Goal: Task Accomplishment & Management: Manage account settings

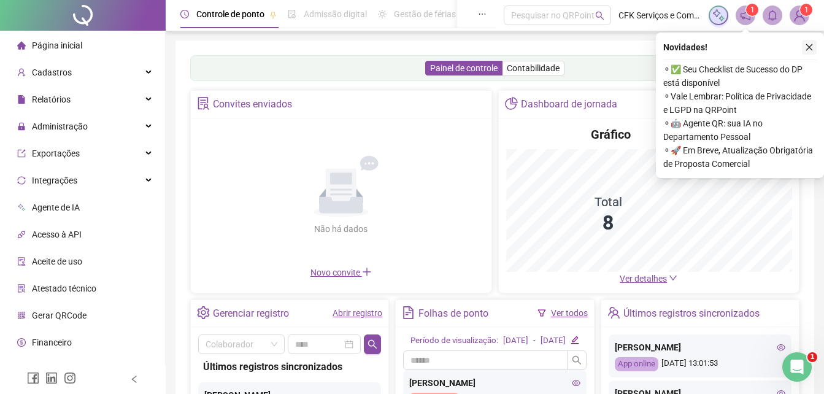
click at [809, 47] on icon "close" at bounding box center [809, 47] width 7 height 7
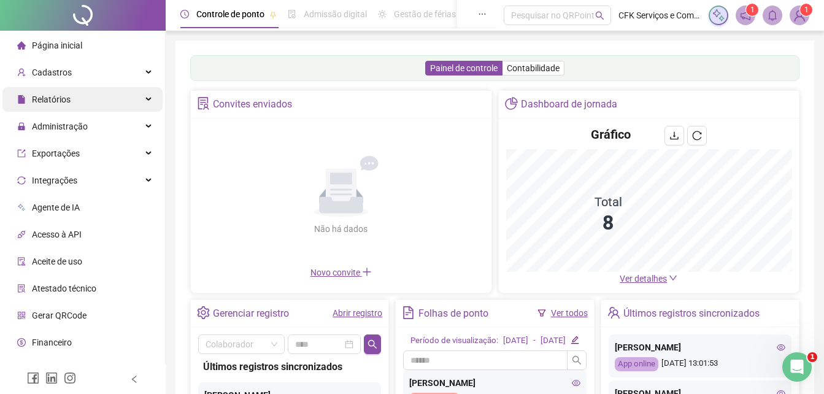
click at [71, 104] on div "Relatórios" at bounding box center [82, 99] width 160 height 25
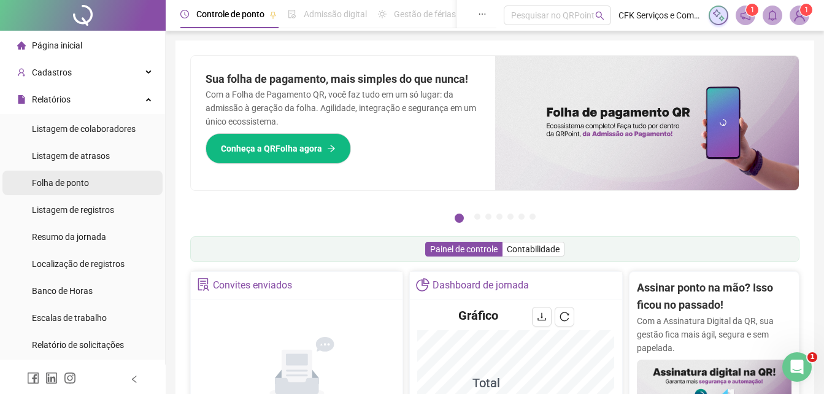
click at [74, 188] on span "Folha de ponto" at bounding box center [60, 183] width 57 height 10
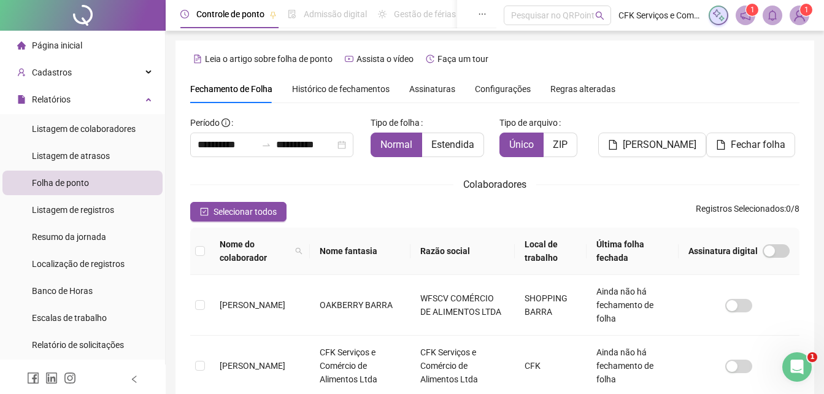
scroll to position [55, 0]
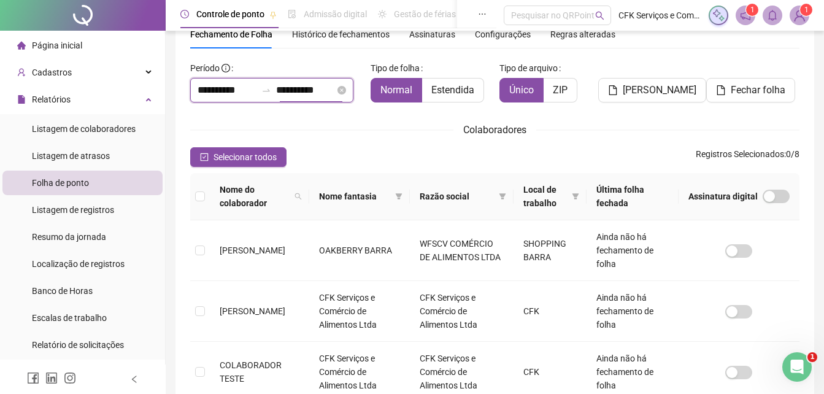
click at [335, 90] on input "**********" at bounding box center [305, 90] width 59 height 15
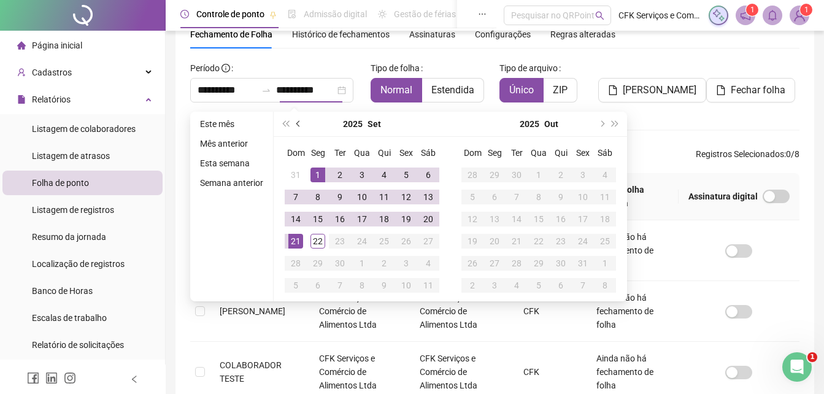
click at [297, 120] on button "prev-year" at bounding box center [298, 124] width 13 height 25
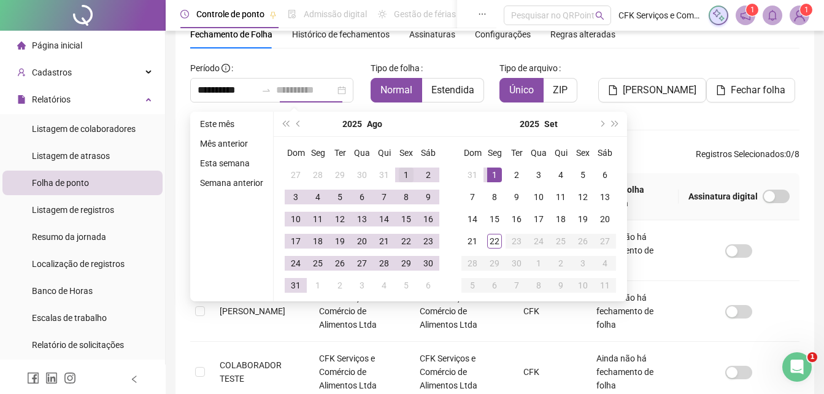
type input "**********"
click at [407, 171] on div "1" at bounding box center [406, 174] width 15 height 15
click at [290, 275] on td "31" at bounding box center [296, 285] width 22 height 22
type input "**********"
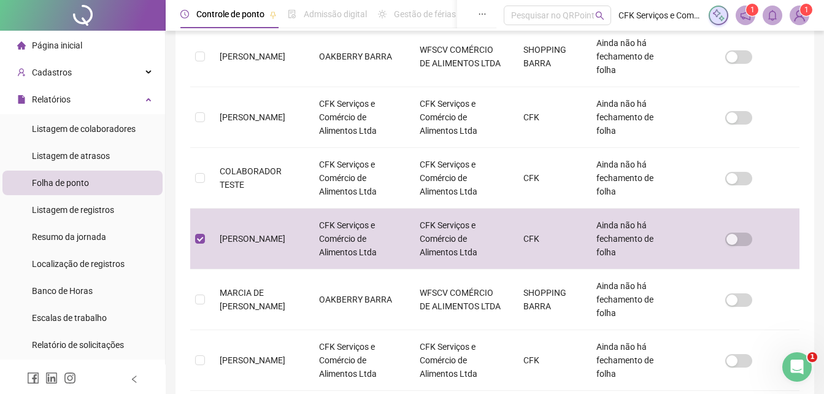
scroll to position [0, 0]
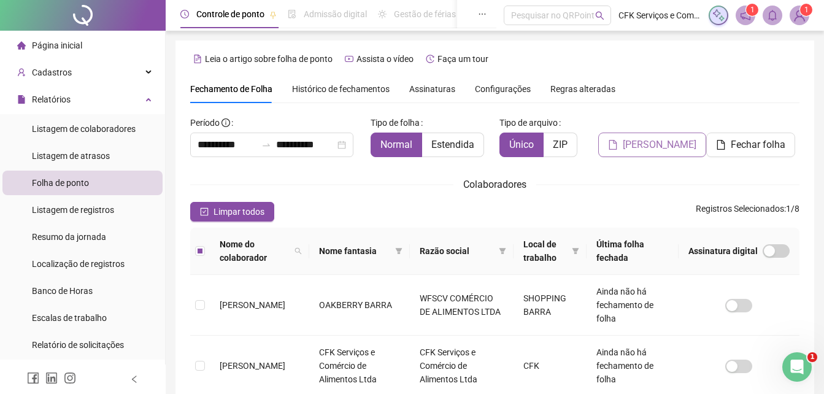
click at [661, 144] on span "[PERSON_NAME]" at bounding box center [660, 144] width 74 height 15
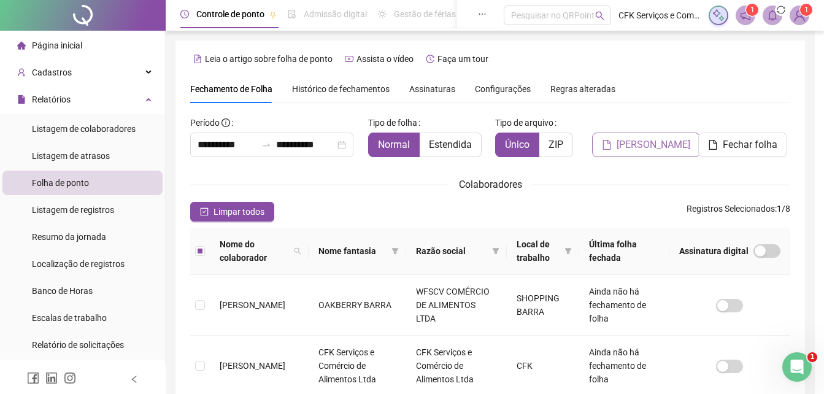
scroll to position [55, 0]
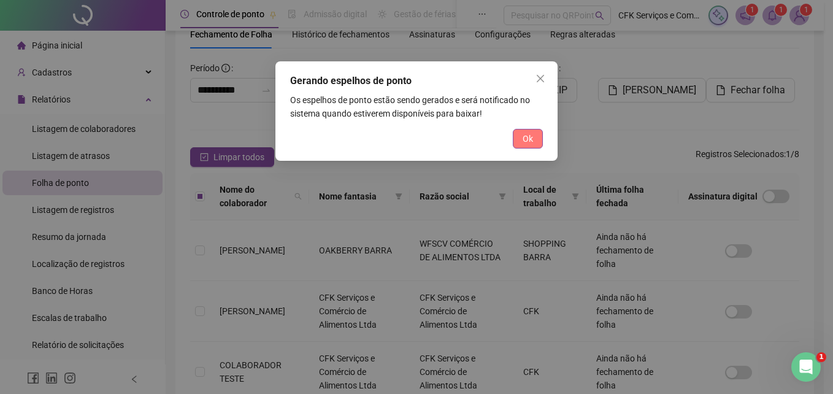
click at [518, 137] on button "Ok" at bounding box center [528, 139] width 30 height 20
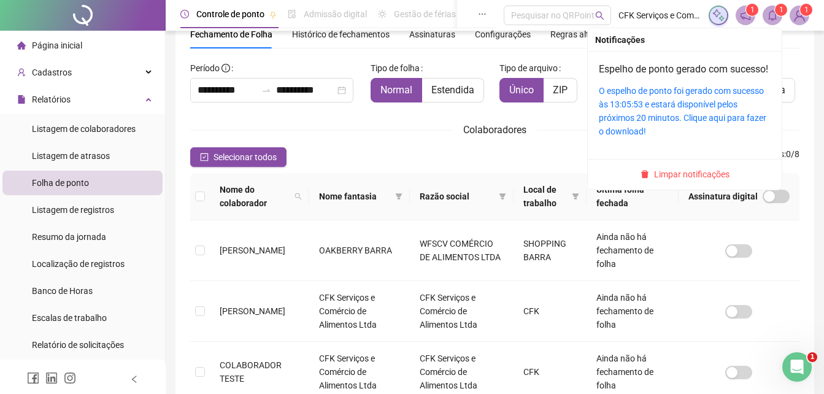
click at [773, 17] on icon "bell" at bounding box center [772, 15] width 11 height 11
click at [681, 125] on div "O espelho de ponto foi gerado com sucesso às 13:05:53 e estará disponível pelos…" at bounding box center [685, 111] width 172 height 54
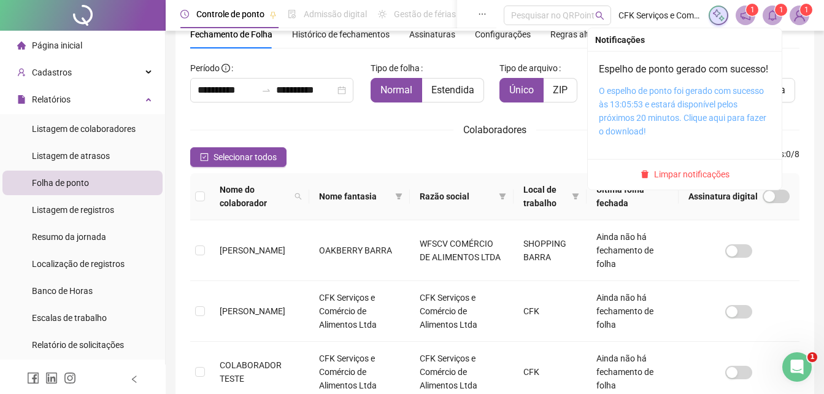
click at [680, 120] on link "O espelho de ponto foi gerado com sucesso às 13:05:53 e estará disponível pelos…" at bounding box center [682, 111] width 167 height 50
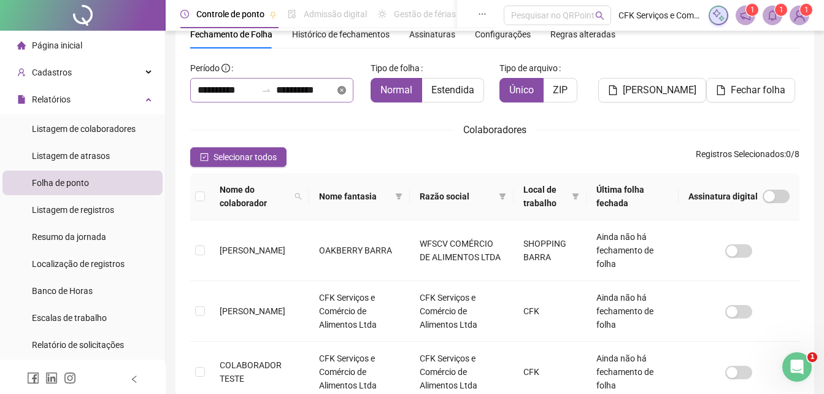
click at [346, 87] on icon "close-circle" at bounding box center [341, 90] width 9 height 9
click at [250, 95] on input at bounding box center [227, 90] width 59 height 15
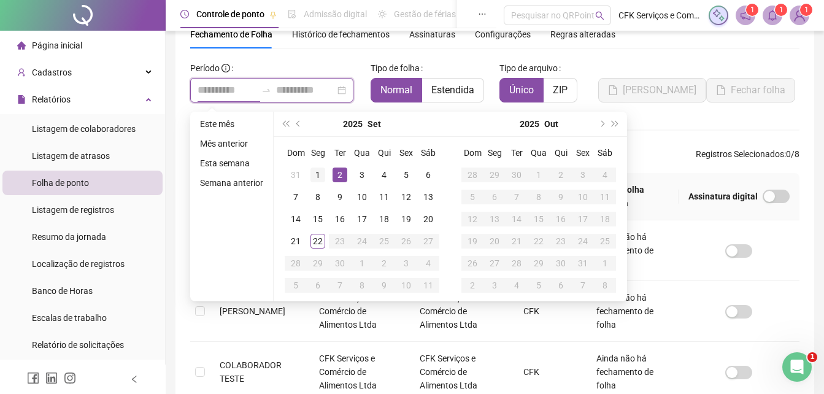
type input "**********"
click at [319, 174] on div "1" at bounding box center [317, 174] width 15 height 15
type input "**********"
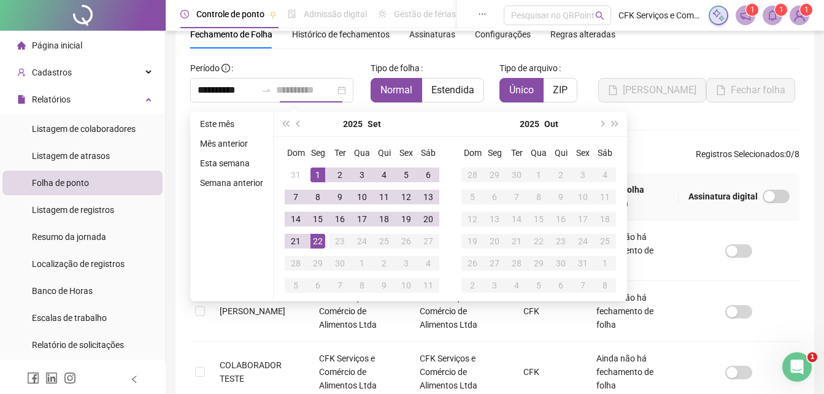
click at [322, 243] on div "22" at bounding box center [317, 241] width 15 height 15
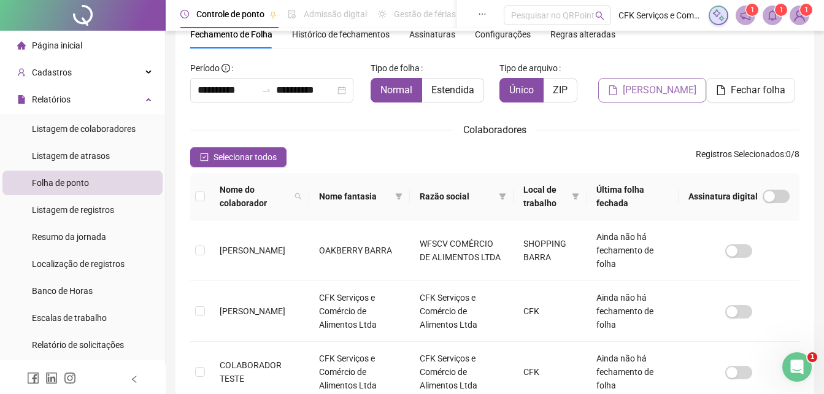
click at [672, 85] on span "[PERSON_NAME]" at bounding box center [660, 90] width 74 height 15
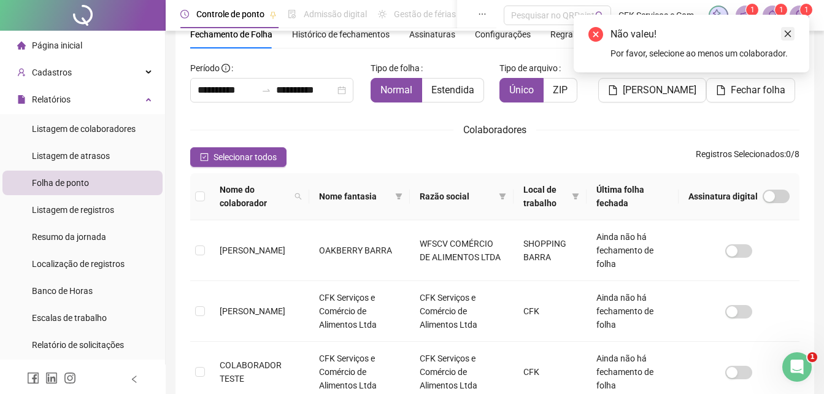
click at [786, 34] on icon "close" at bounding box center [787, 33] width 9 height 9
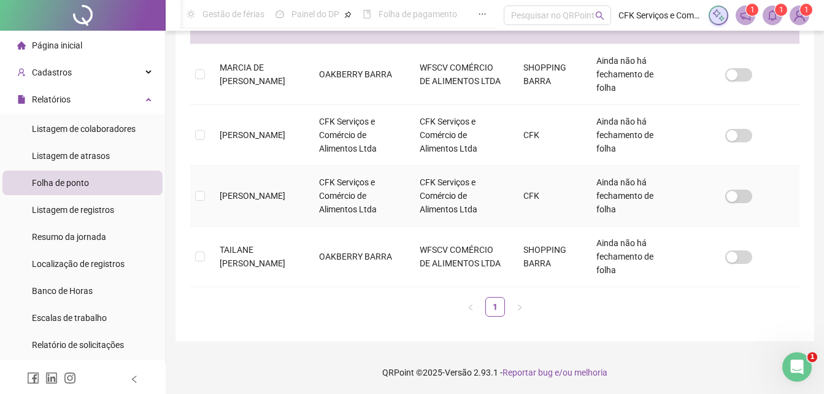
scroll to position [0, 0]
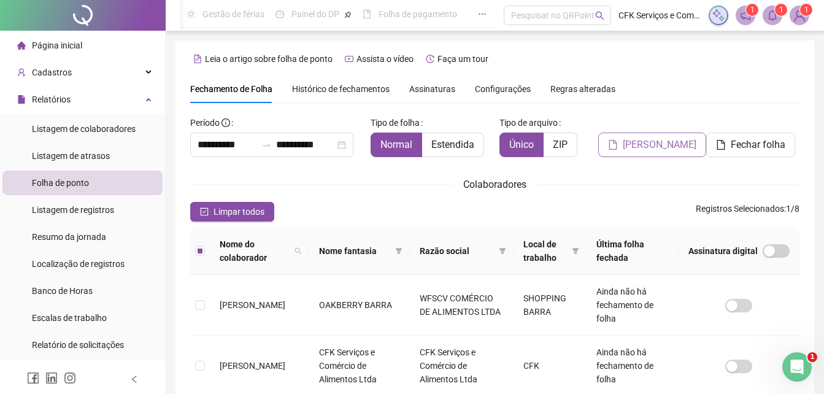
click at [670, 152] on span "[PERSON_NAME]" at bounding box center [660, 144] width 74 height 15
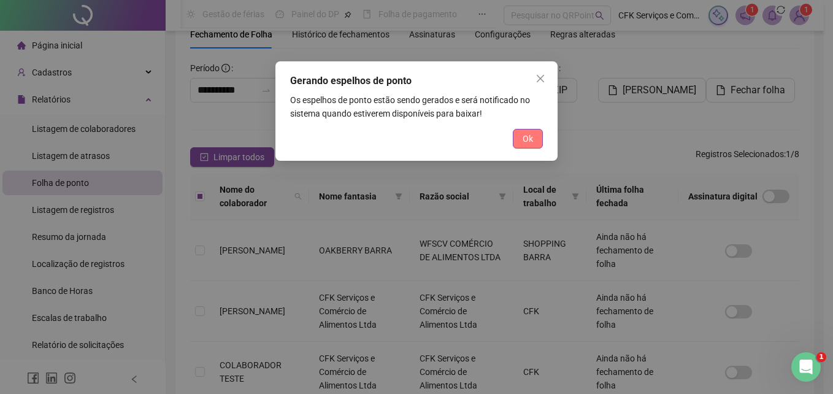
click at [532, 134] on span "Ok" at bounding box center [528, 138] width 10 height 13
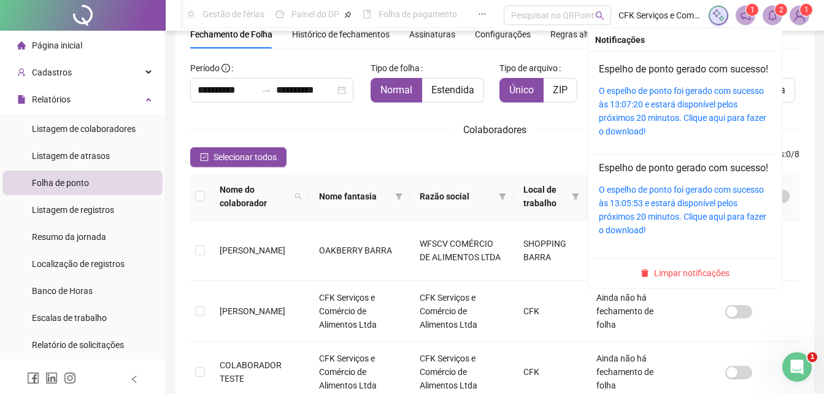
click at [777, 11] on sup "2" at bounding box center [781, 10] width 12 height 12
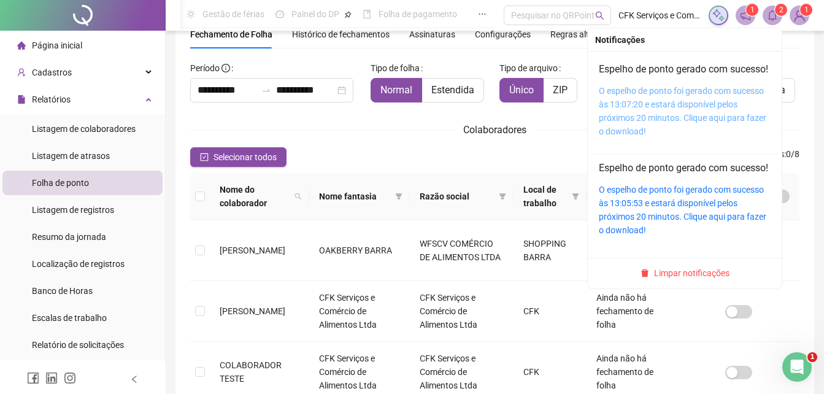
click at [702, 115] on link "O espelho de ponto foi gerado com sucesso às 13:07:20 e estará disponível pelos…" at bounding box center [682, 111] width 167 height 50
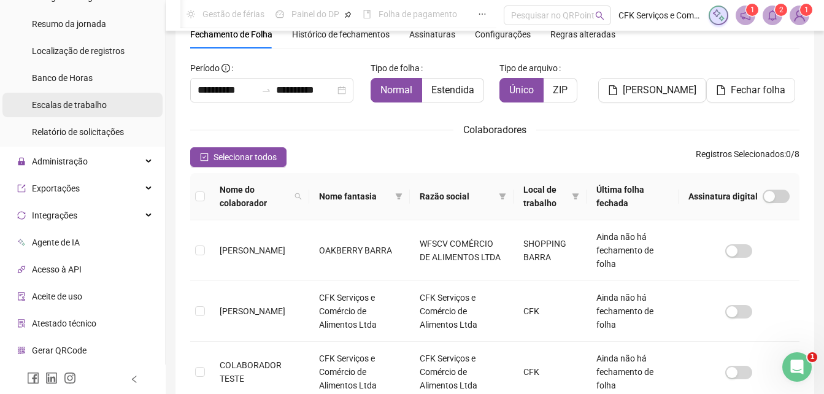
scroll to position [213, 0]
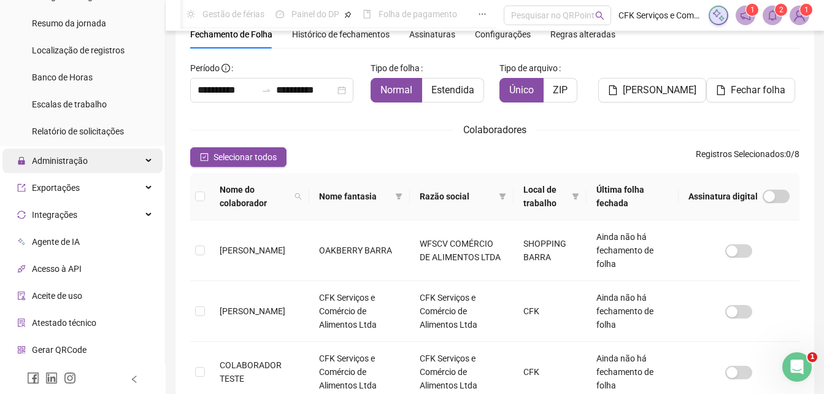
click at [94, 160] on div "Administração" at bounding box center [82, 160] width 160 height 25
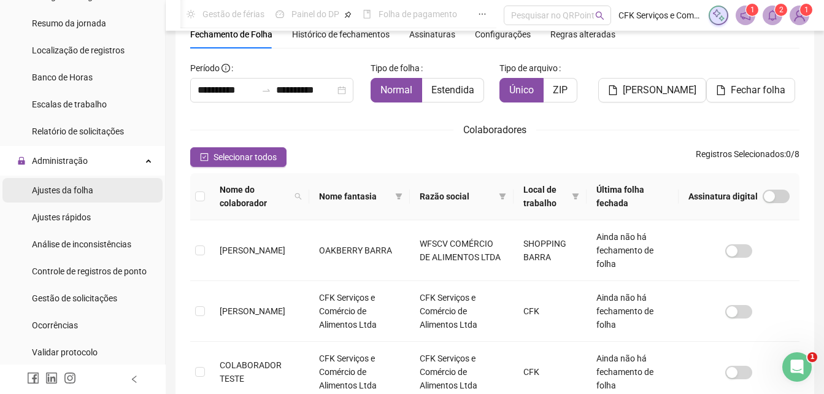
click at [87, 190] on span "Ajustes da folha" at bounding box center [62, 190] width 61 height 10
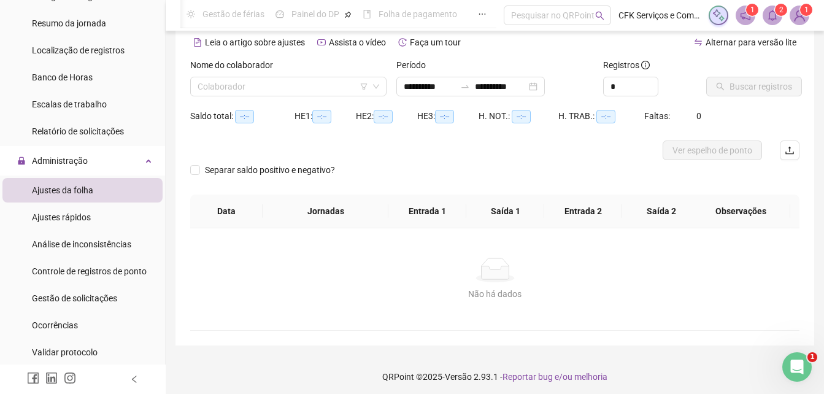
type input "**********"
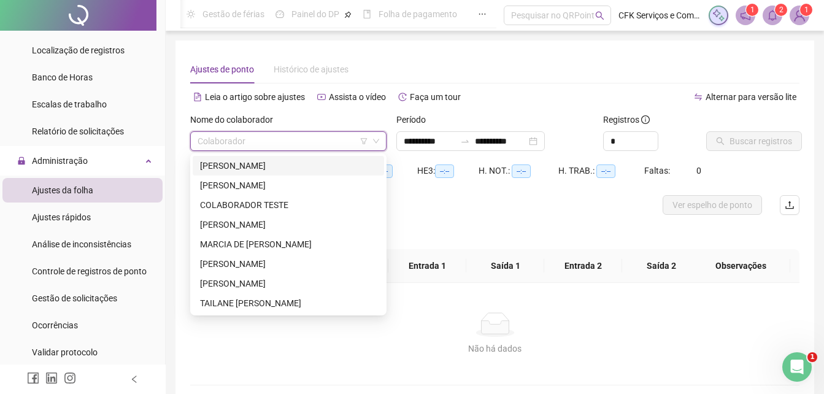
click at [297, 136] on input "search" at bounding box center [283, 141] width 171 height 18
click at [249, 226] on div "[PERSON_NAME]" at bounding box center [288, 224] width 177 height 13
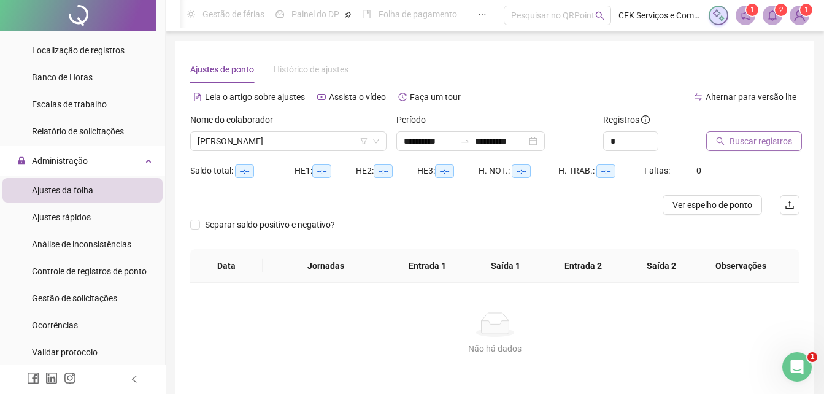
click at [762, 139] on span "Buscar registros" at bounding box center [760, 140] width 63 height 13
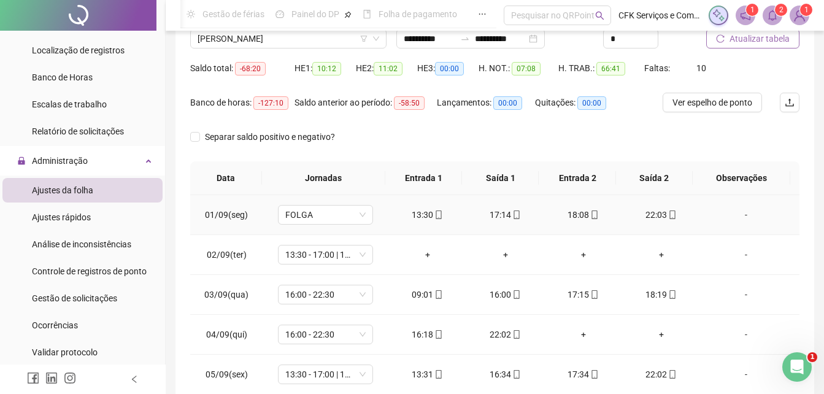
scroll to position [103, 0]
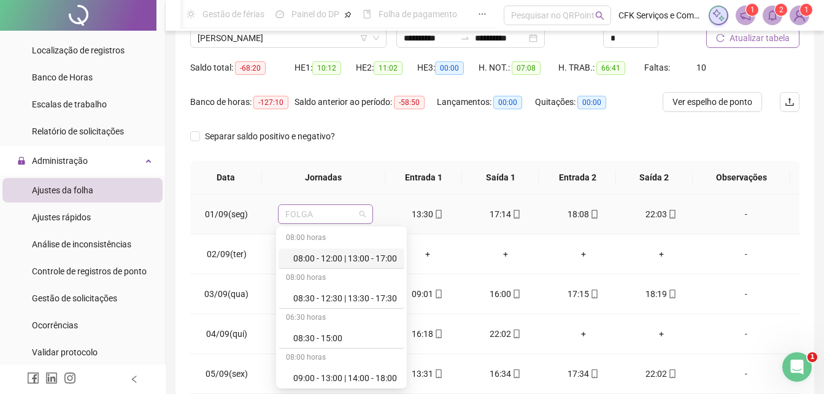
click at [361, 210] on span "FOLGA" at bounding box center [325, 214] width 80 height 18
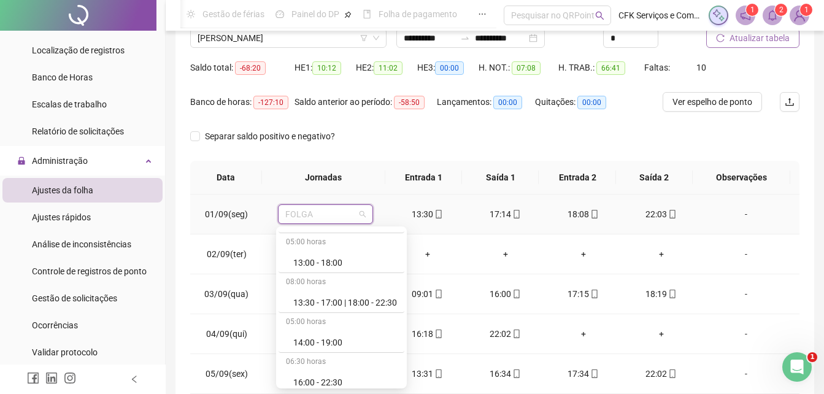
scroll to position [396, 0]
click at [343, 304] on div "13:30 - 17:00 | 18:00 - 22:30" at bounding box center [345, 300] width 104 height 13
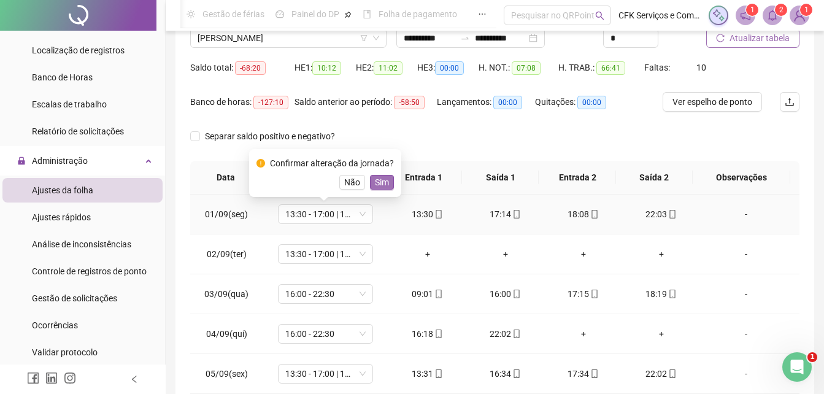
click at [377, 185] on span "Sim" at bounding box center [382, 181] width 14 height 13
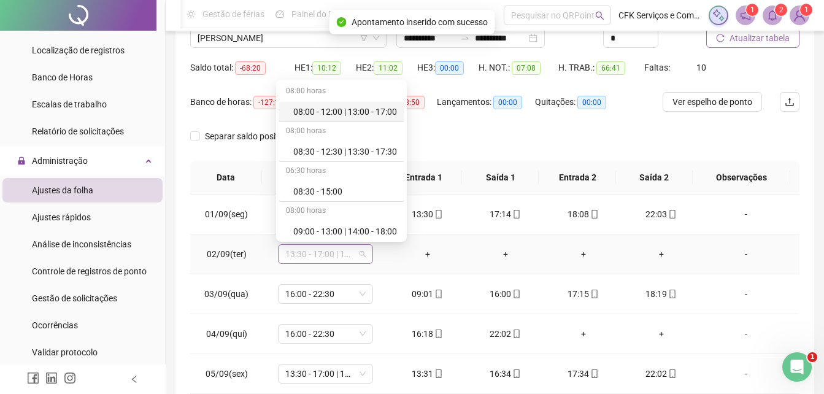
click at [341, 258] on span "13:30 - 17:00 | 18:00 - 22:30" at bounding box center [325, 254] width 80 height 18
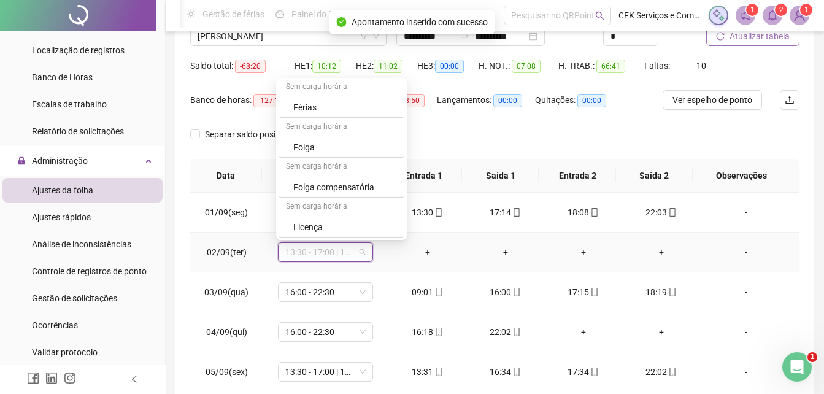
scroll to position [105, 0]
click at [361, 145] on div "Folga" at bounding box center [345, 146] width 104 height 13
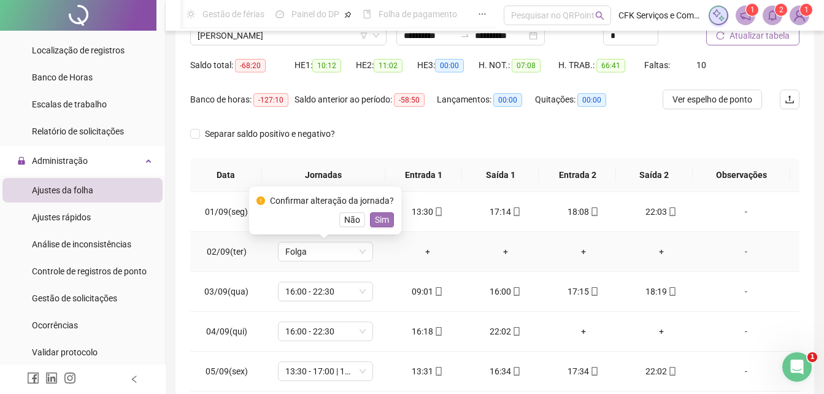
click at [385, 223] on span "Sim" at bounding box center [382, 219] width 14 height 13
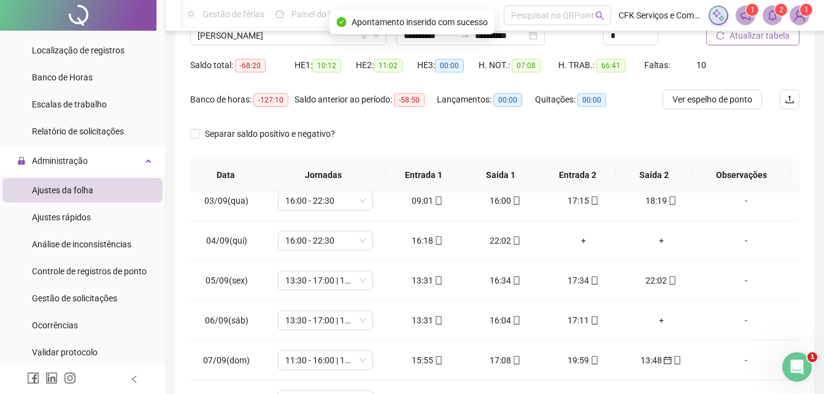
scroll to position [93, 0]
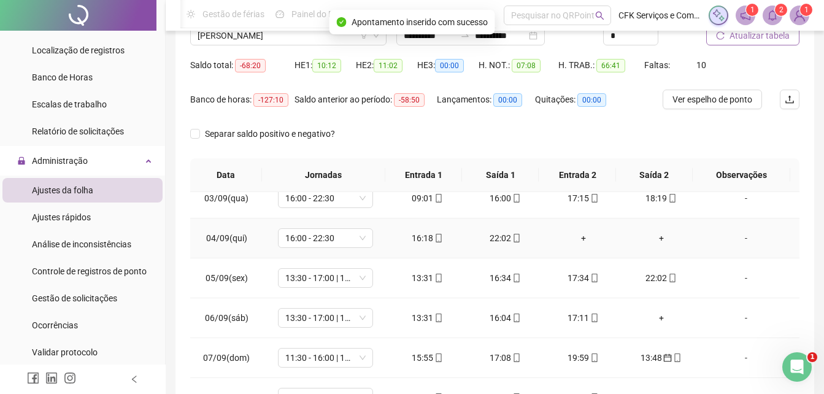
click at [572, 235] on div "+" at bounding box center [583, 237] width 58 height 13
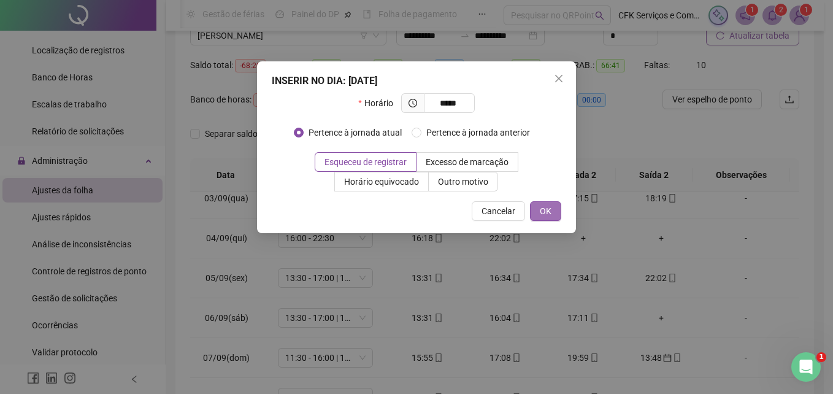
type input "*****"
click at [540, 210] on span "OK" at bounding box center [546, 210] width 12 height 13
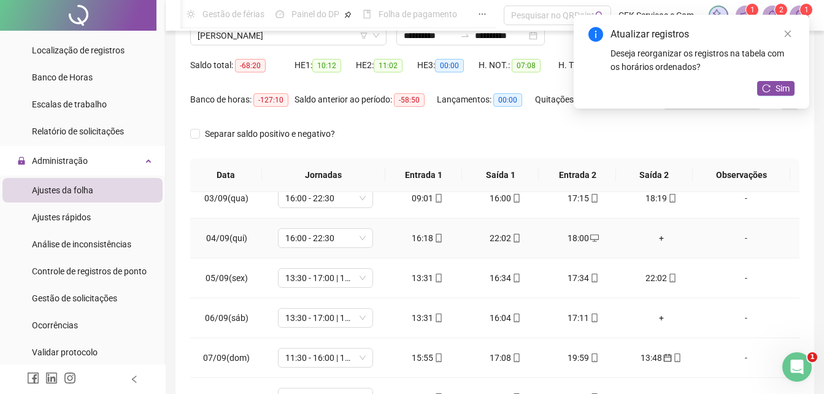
click at [659, 237] on div "+" at bounding box center [661, 237] width 58 height 13
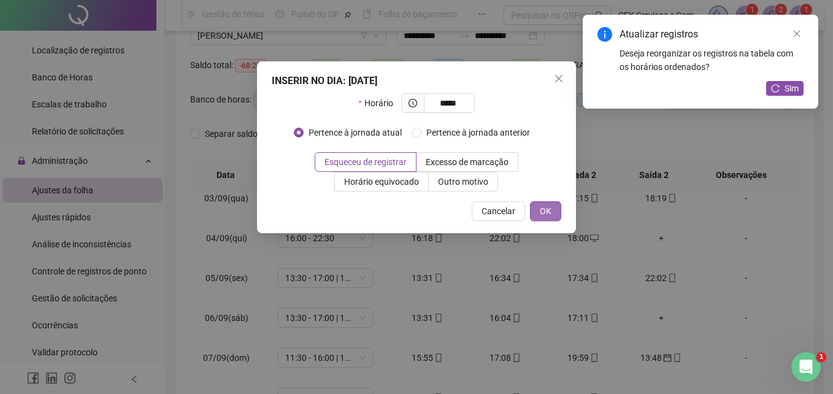
type input "*****"
click at [553, 210] on button "OK" at bounding box center [545, 211] width 31 height 20
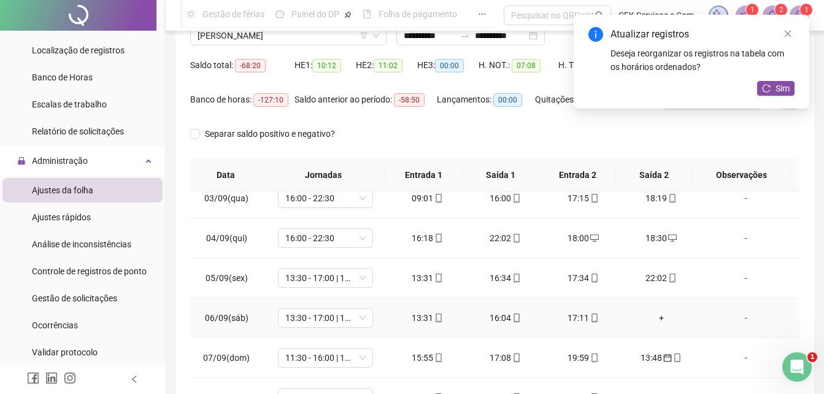
click at [654, 318] on div "+" at bounding box center [661, 317] width 58 height 13
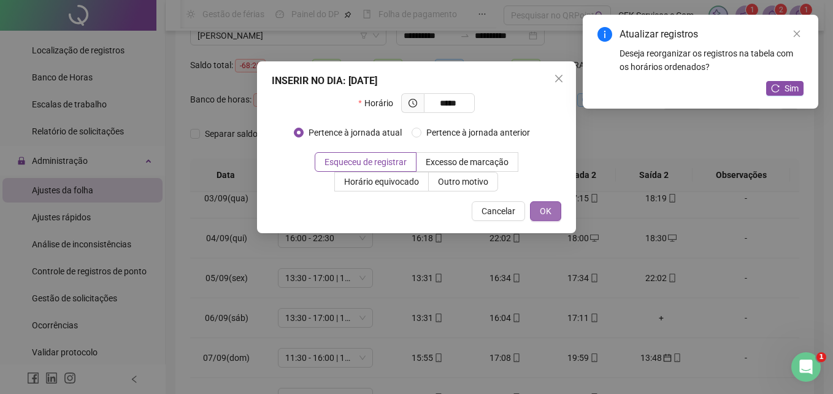
type input "*****"
click at [549, 215] on span "OK" at bounding box center [546, 210] width 12 height 13
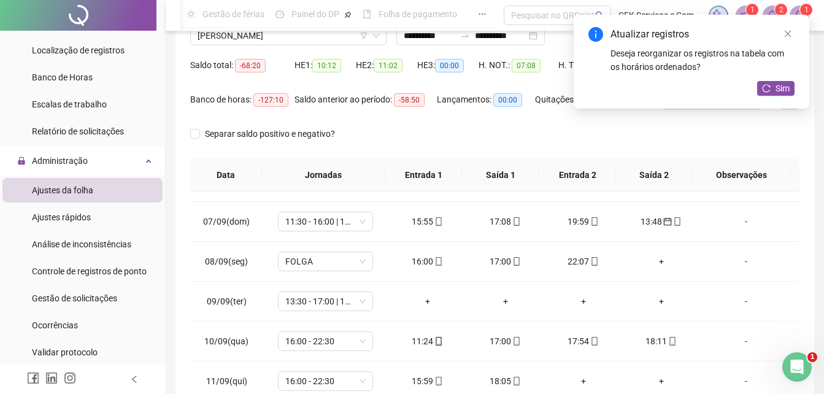
scroll to position [231, 0]
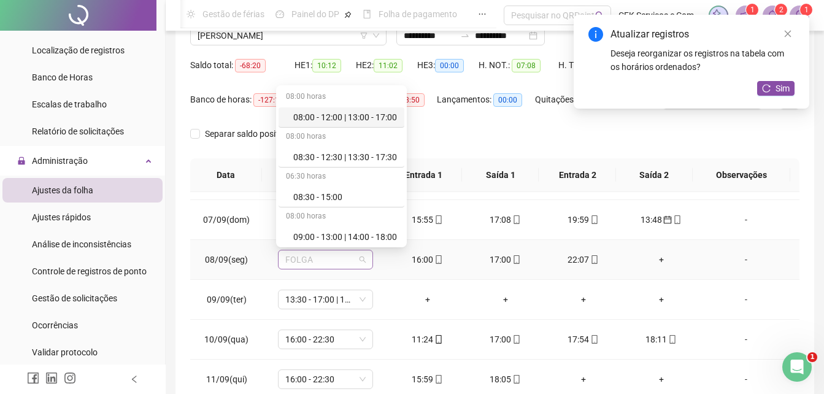
click at [360, 260] on span "FOLGA" at bounding box center [325, 259] width 80 height 18
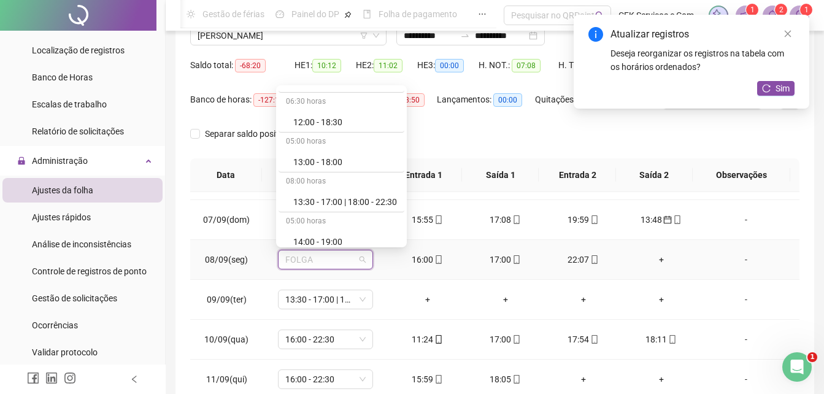
scroll to position [355, 0]
click at [353, 204] on div "13:30 - 17:00 | 18:00 - 22:30" at bounding box center [345, 200] width 104 height 13
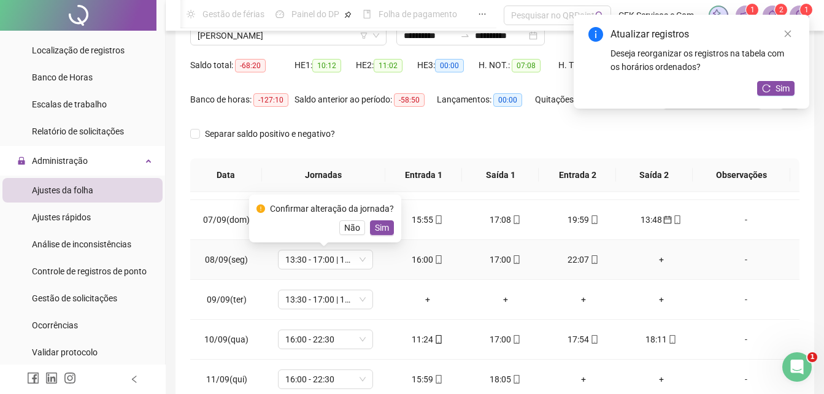
click at [659, 257] on div "+" at bounding box center [661, 259] width 58 height 13
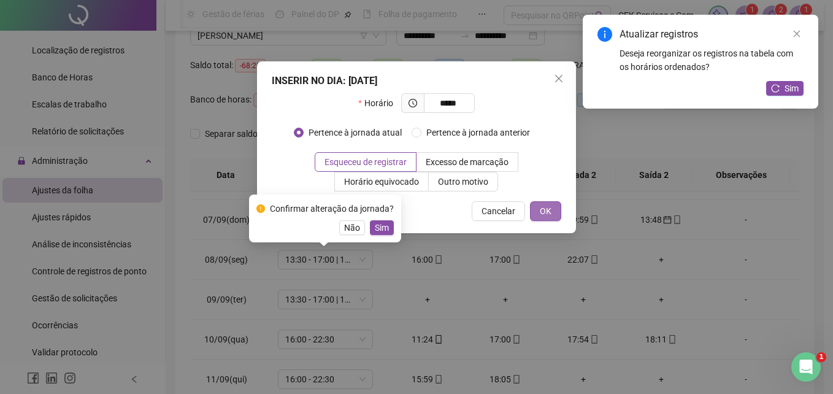
type input "*****"
click at [556, 210] on button "OK" at bounding box center [545, 211] width 31 height 20
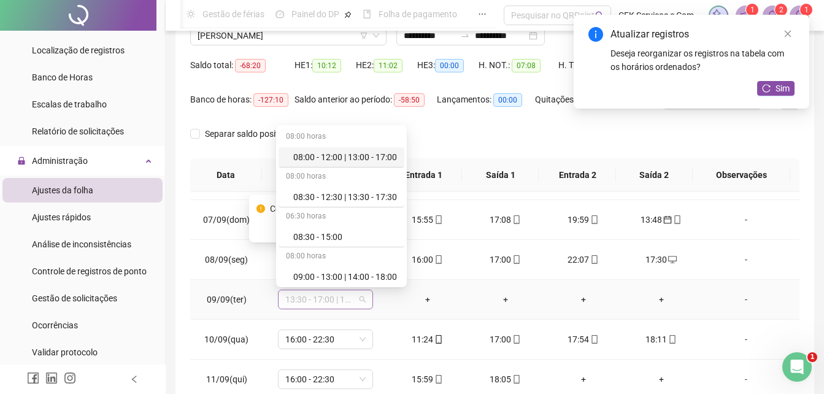
click at [359, 300] on span "13:30 - 17:00 | 18:00 - 22:30" at bounding box center [325, 299] width 80 height 18
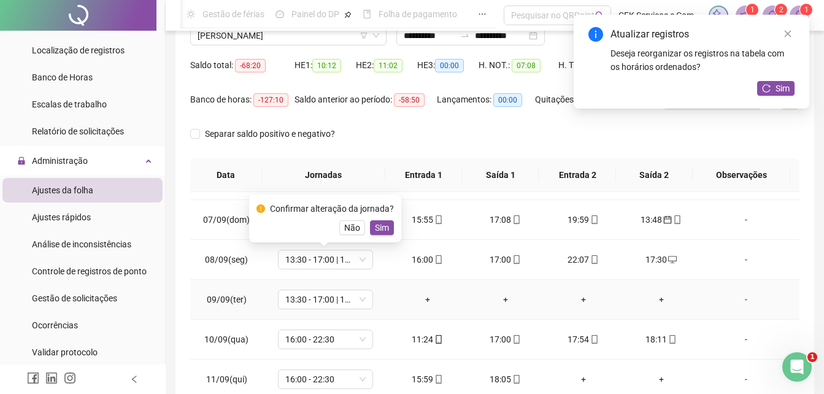
click at [405, 316] on td "+" at bounding box center [427, 300] width 78 height 40
click at [375, 228] on span "Sim" at bounding box center [382, 227] width 14 height 13
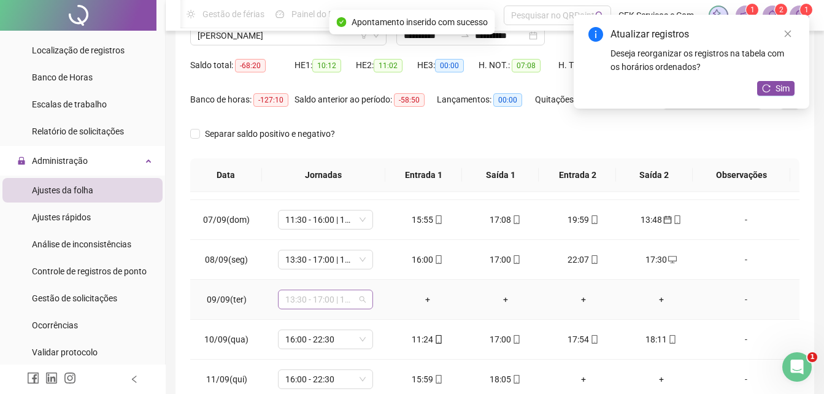
click at [361, 296] on span "13:30 - 17:00 | 18:00 - 22:30" at bounding box center [325, 299] width 80 height 18
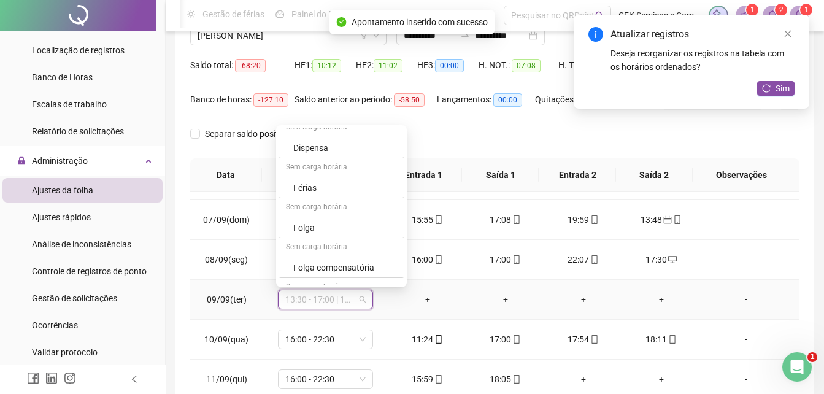
scroll to position [567, 0]
click at [331, 229] on div "Folga" at bounding box center [345, 227] width 104 height 13
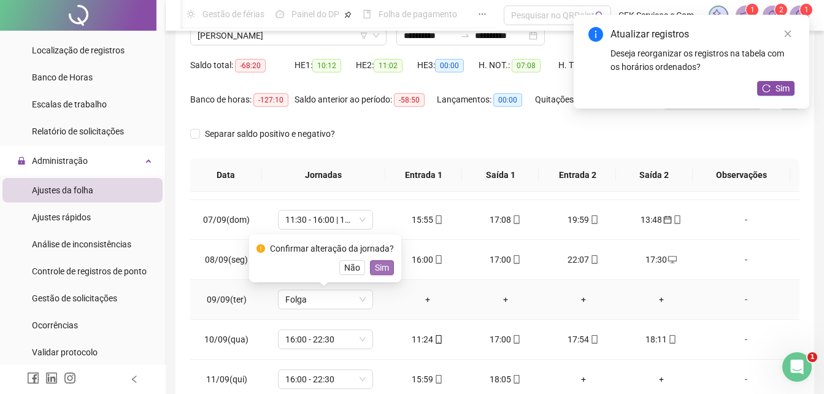
click at [377, 264] on span "Sim" at bounding box center [382, 267] width 14 height 13
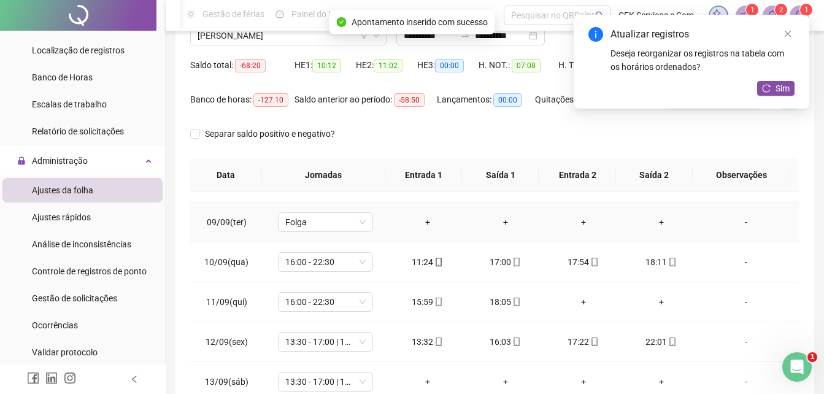
scroll to position [309, 0]
click at [580, 303] on div "+" at bounding box center [583, 300] width 58 height 13
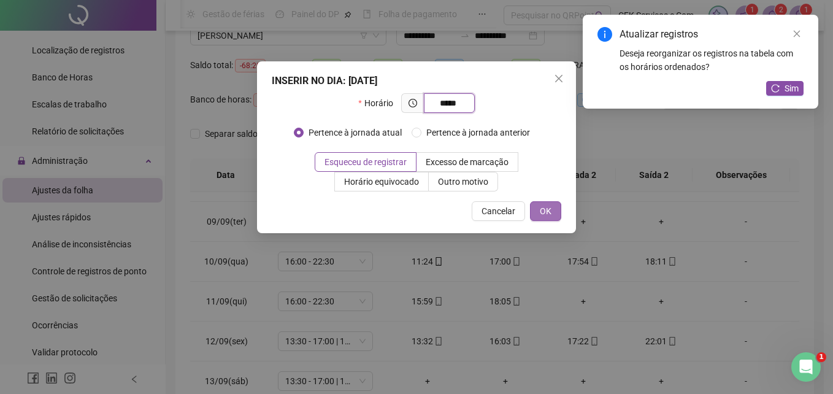
type input "*****"
click at [553, 204] on button "OK" at bounding box center [545, 211] width 31 height 20
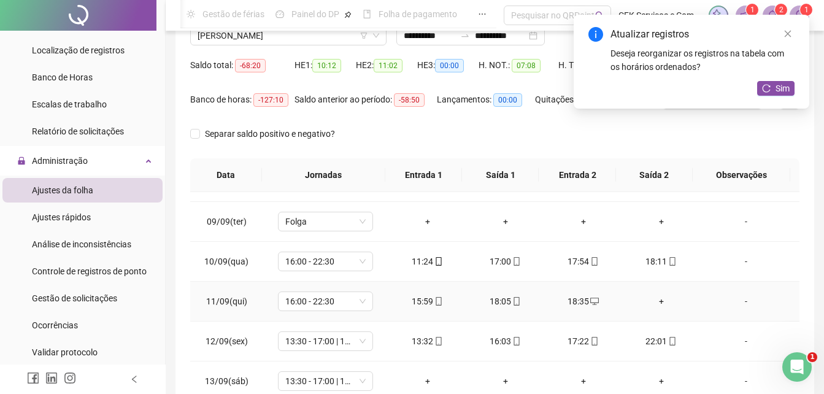
click at [653, 302] on div "+" at bounding box center [661, 300] width 58 height 13
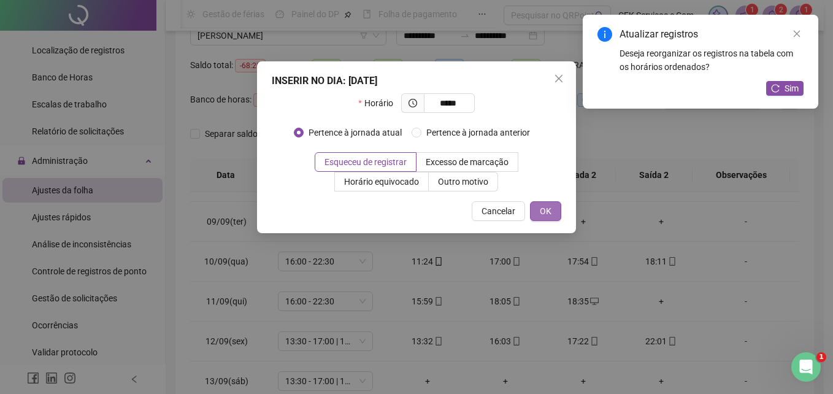
type input "*****"
click at [543, 205] on span "OK" at bounding box center [546, 210] width 12 height 13
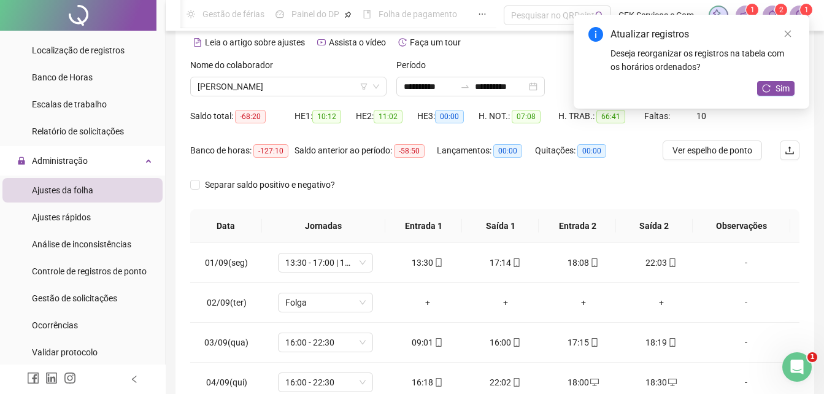
scroll to position [55, 0]
click at [774, 83] on button "Sim" at bounding box center [775, 88] width 37 height 15
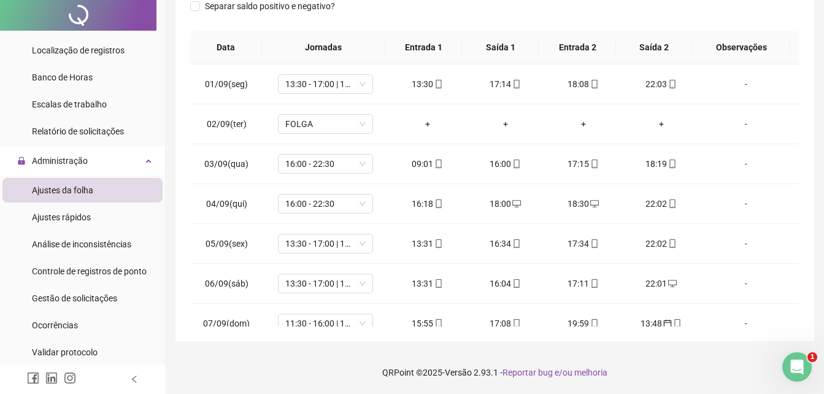
scroll to position [0, 0]
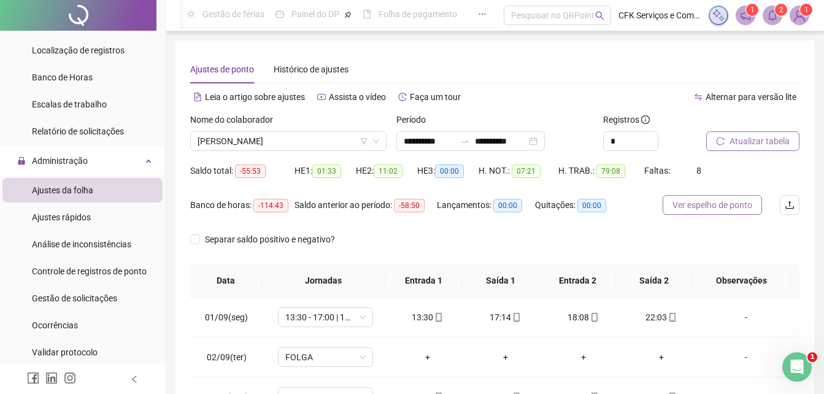
click at [693, 205] on span "Ver espelho de ponto" at bounding box center [712, 204] width 80 height 13
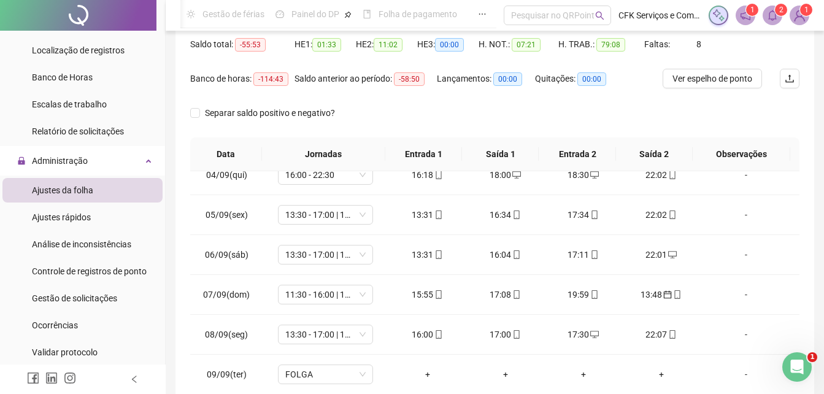
scroll to position [136, 0]
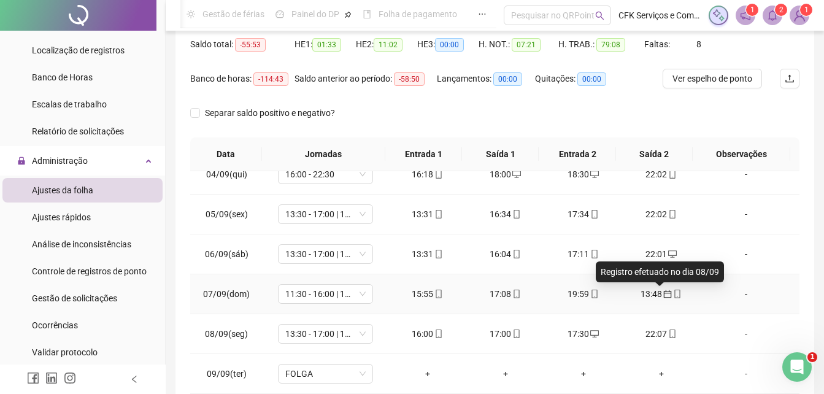
click at [663, 294] on icon "calendar" at bounding box center [667, 294] width 9 height 9
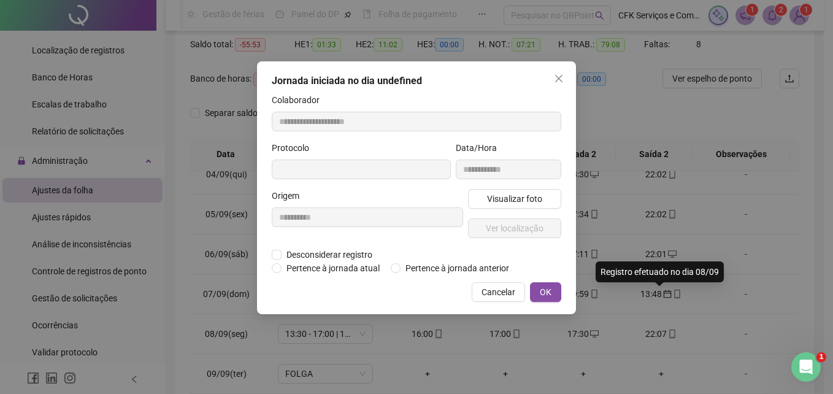
type input "**********"
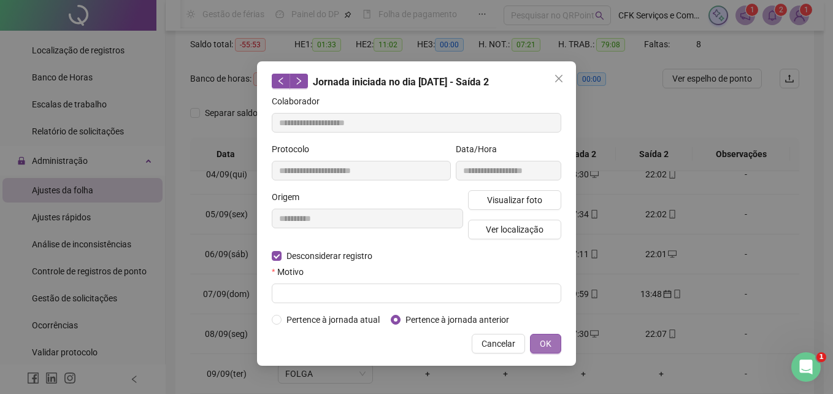
click at [537, 338] on button "OK" at bounding box center [545, 344] width 31 height 20
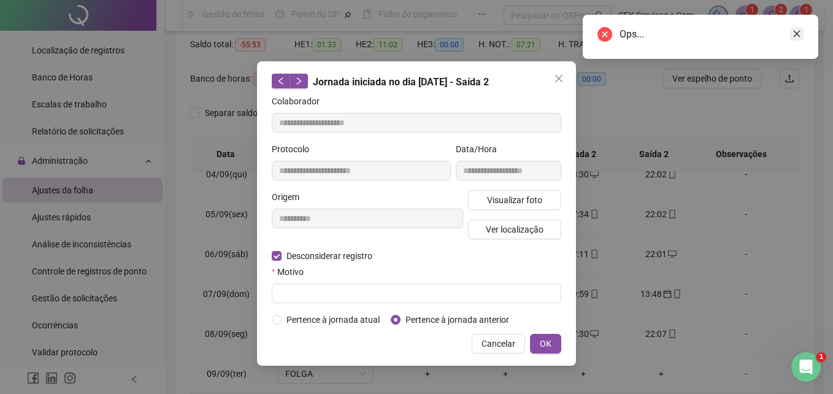
click at [796, 37] on icon "close" at bounding box center [796, 33] width 9 height 9
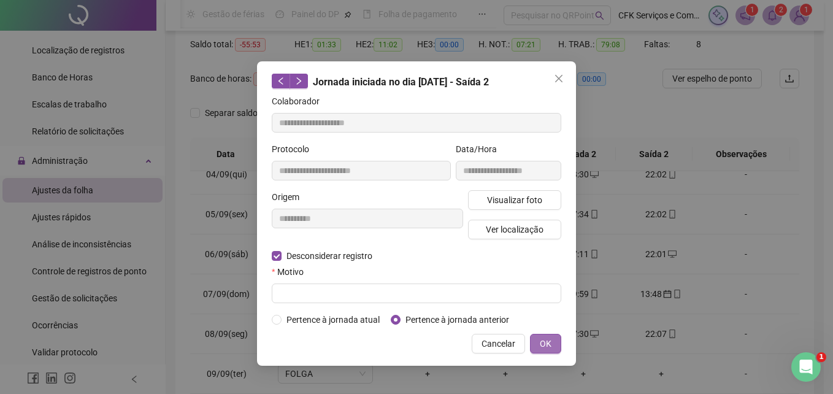
click at [552, 343] on button "OK" at bounding box center [545, 344] width 31 height 20
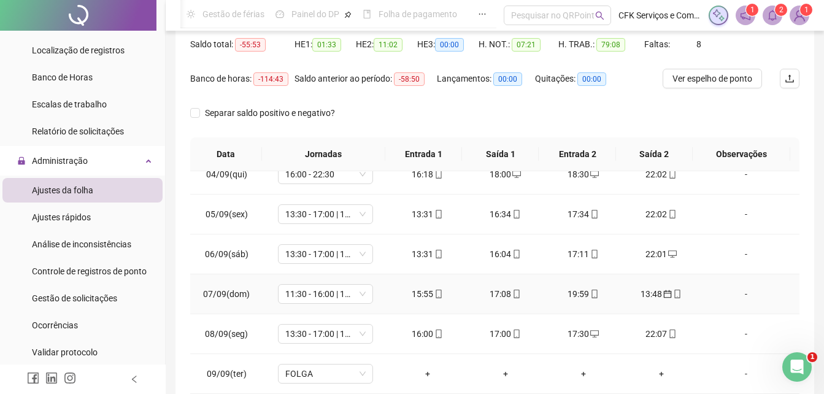
click at [640, 296] on div "13:48" at bounding box center [661, 293] width 58 height 13
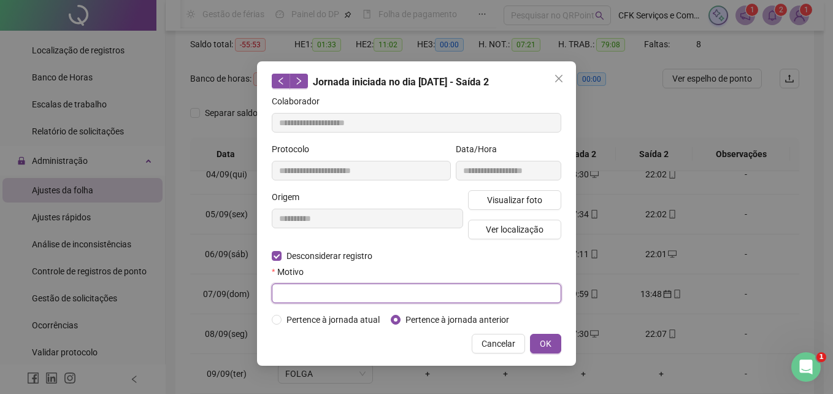
click at [304, 289] on input "text" at bounding box center [417, 293] width 290 height 20
type input "**********"
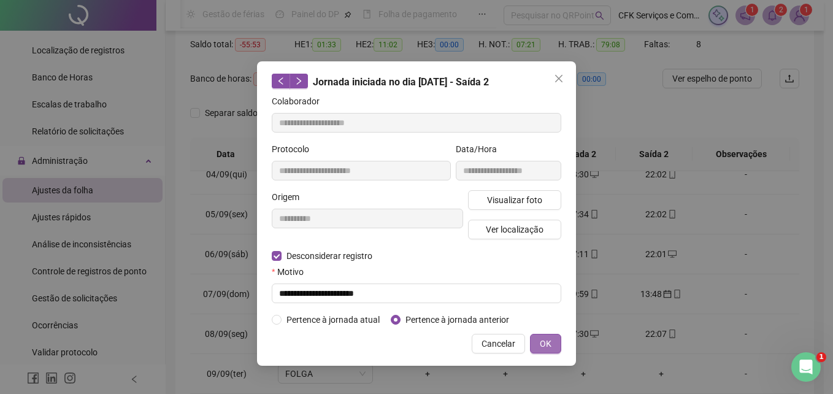
click at [550, 343] on span "OK" at bounding box center [546, 343] width 12 height 13
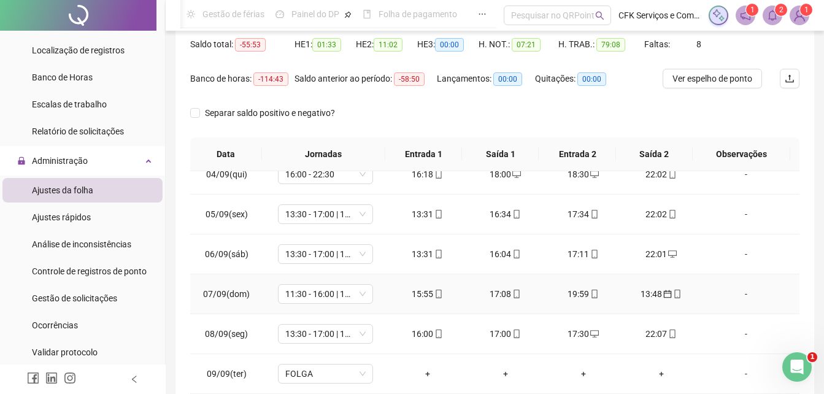
click at [642, 293] on div "13:48" at bounding box center [661, 293] width 58 height 13
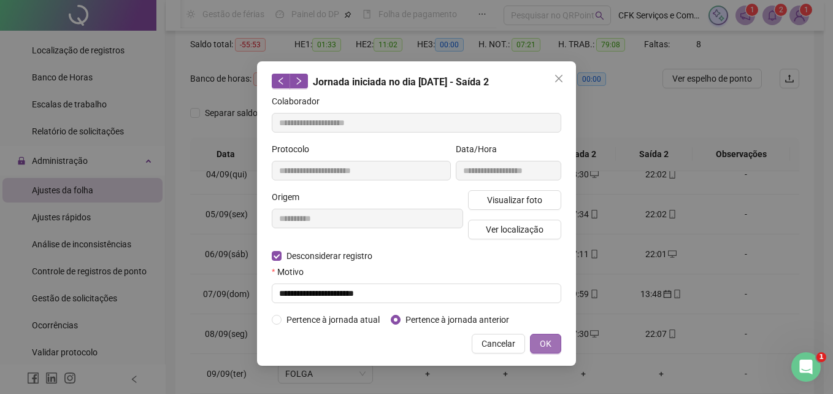
click at [541, 343] on span "OK" at bounding box center [546, 343] width 12 height 13
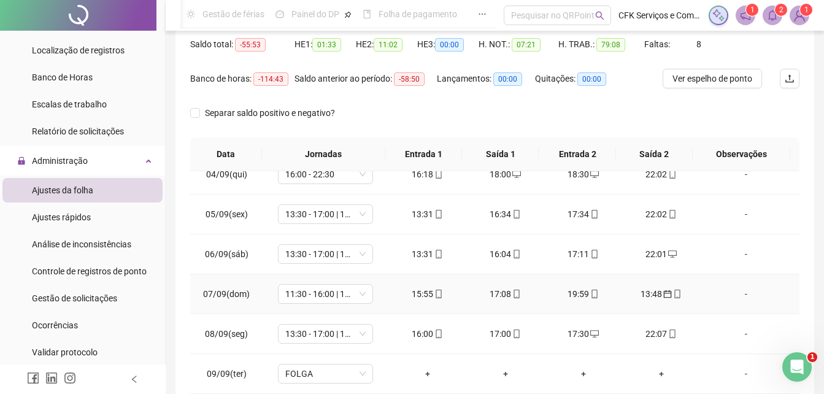
click at [650, 297] on div "13:48" at bounding box center [661, 293] width 58 height 13
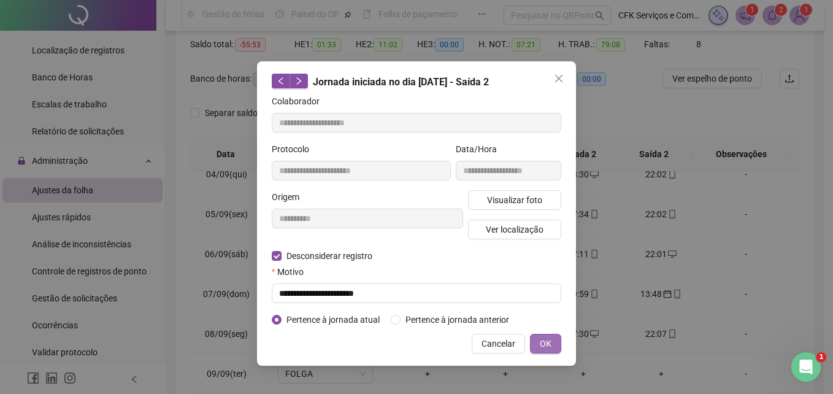
click at [540, 343] on span "OK" at bounding box center [546, 343] width 12 height 13
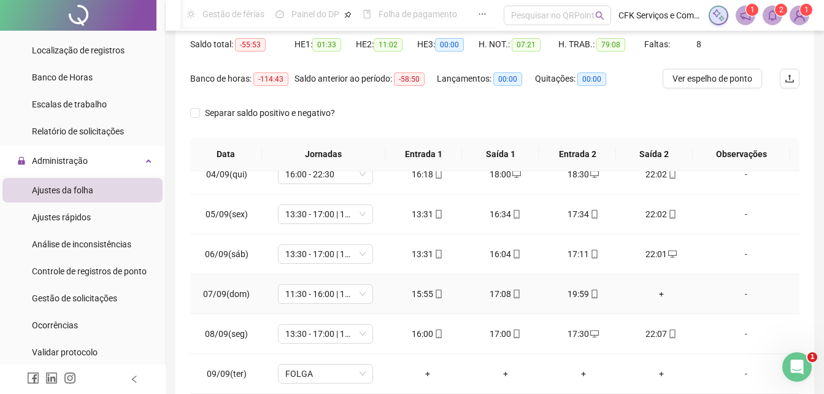
click at [658, 291] on div "+" at bounding box center [661, 293] width 58 height 13
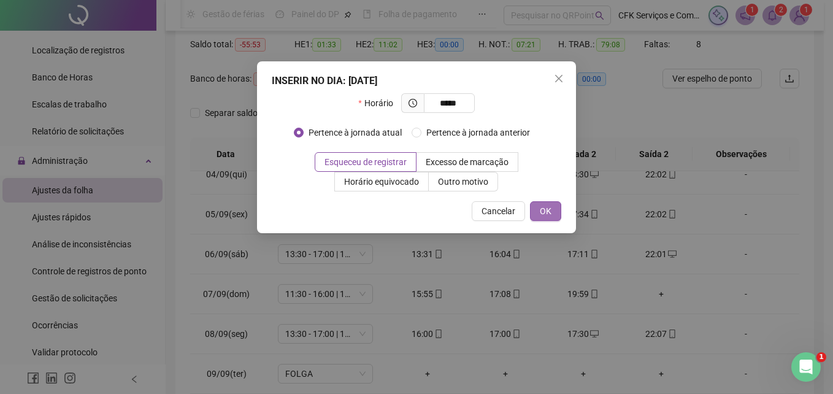
type input "*****"
click at [550, 209] on span "OK" at bounding box center [546, 210] width 12 height 13
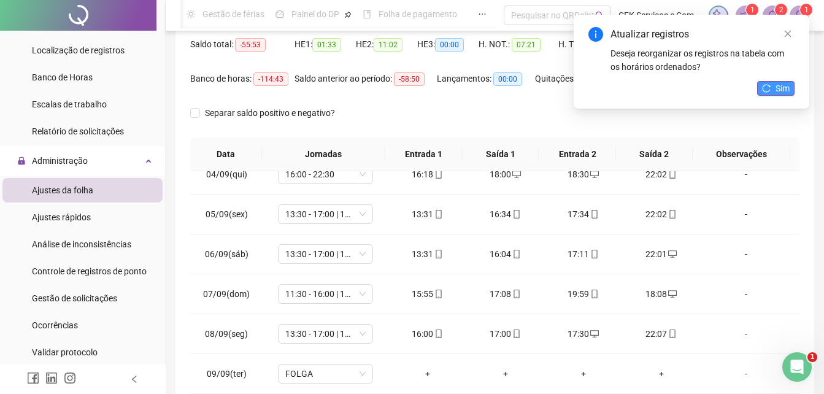
click at [769, 91] on icon "reload" at bounding box center [766, 88] width 8 height 8
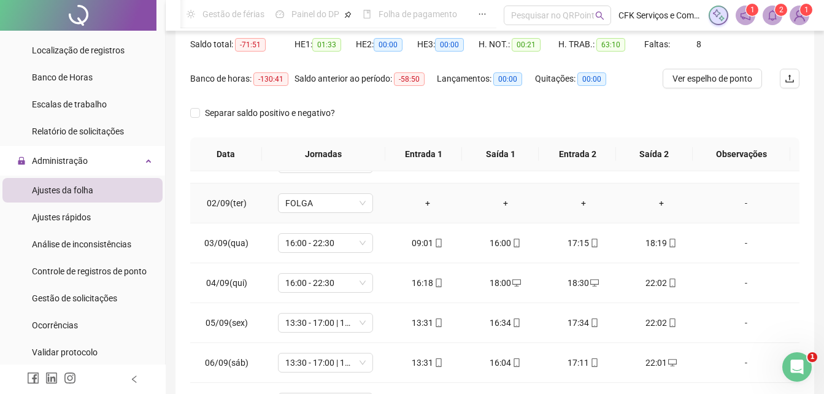
scroll to position [25, 0]
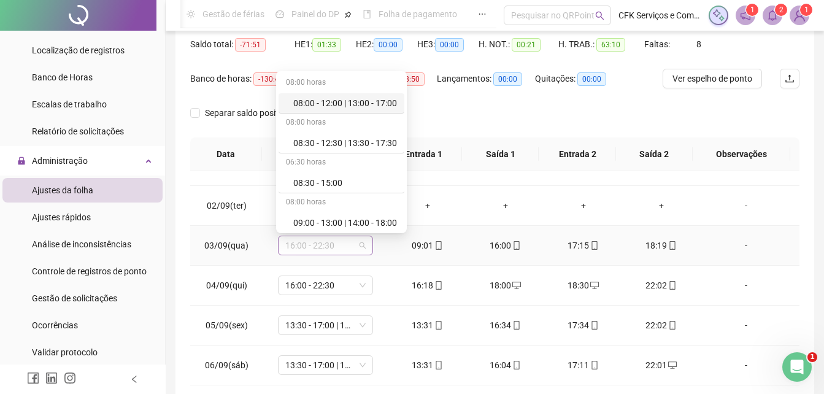
click at [353, 244] on span "16:00 - 22:30" at bounding box center [325, 245] width 80 height 18
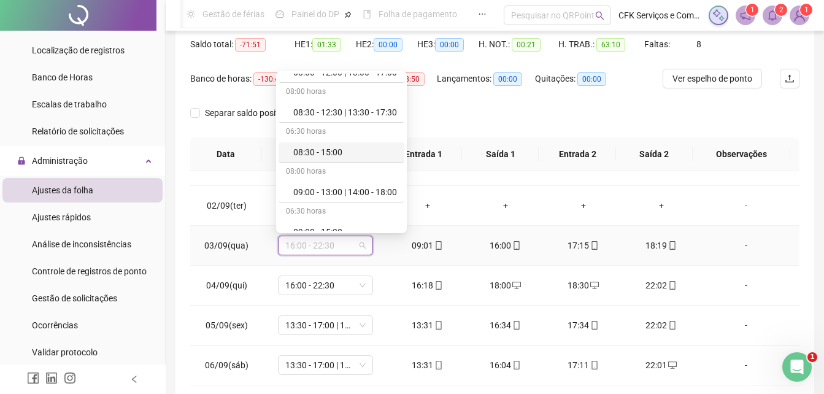
scroll to position [31, 0]
click at [347, 191] on div "09:00 - 13:00 | 14:00 - 18:00" at bounding box center [345, 191] width 104 height 13
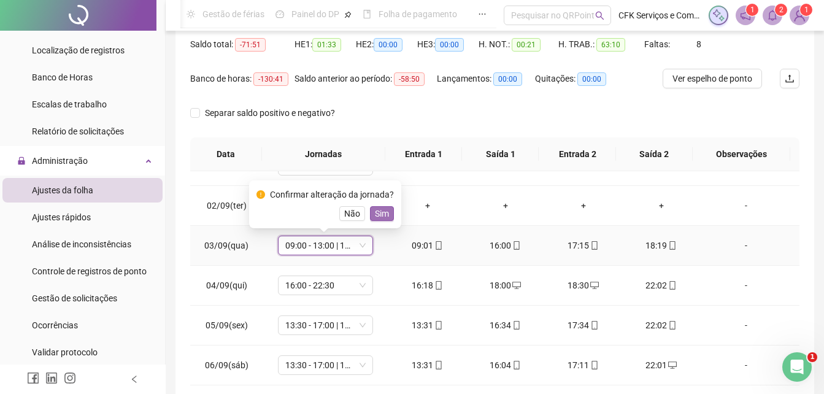
click at [389, 214] on button "Sim" at bounding box center [382, 213] width 24 height 15
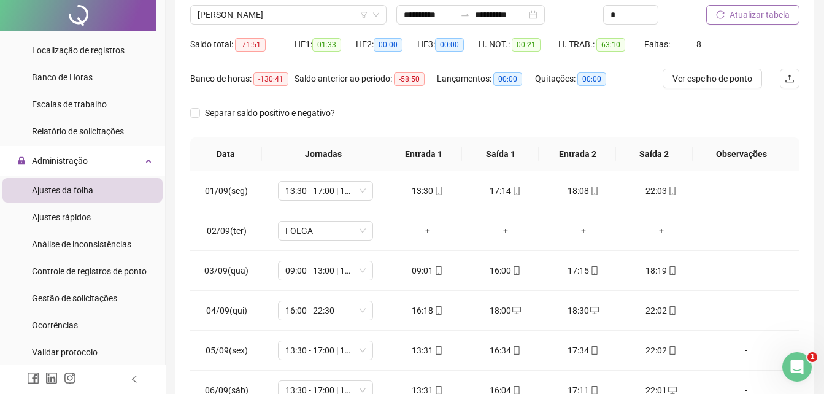
scroll to position [0, 0]
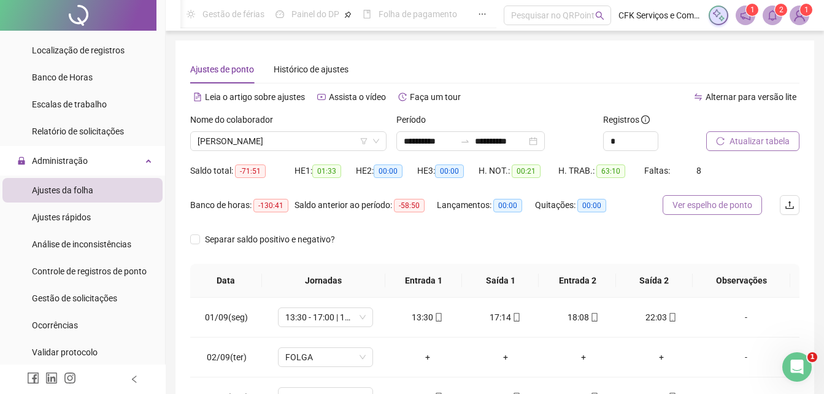
click at [672, 207] on button "Ver espelho de ponto" at bounding box center [711, 205] width 99 height 20
